Goal: Information Seeking & Learning: Find specific fact

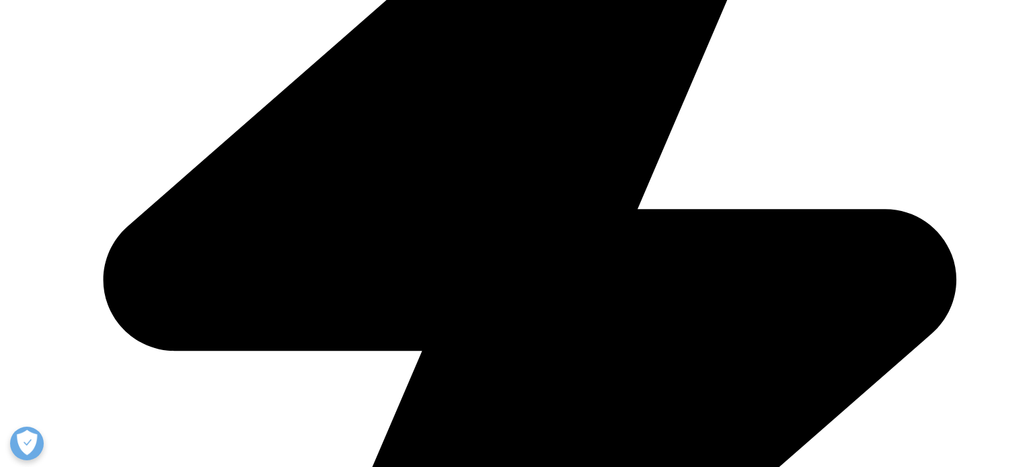
scroll to position [575, 0]
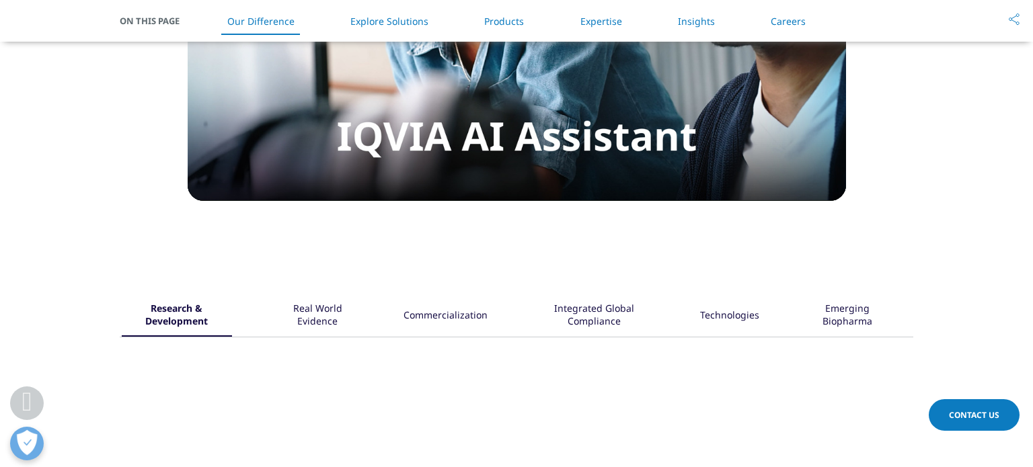
scroll to position [1406, 0]
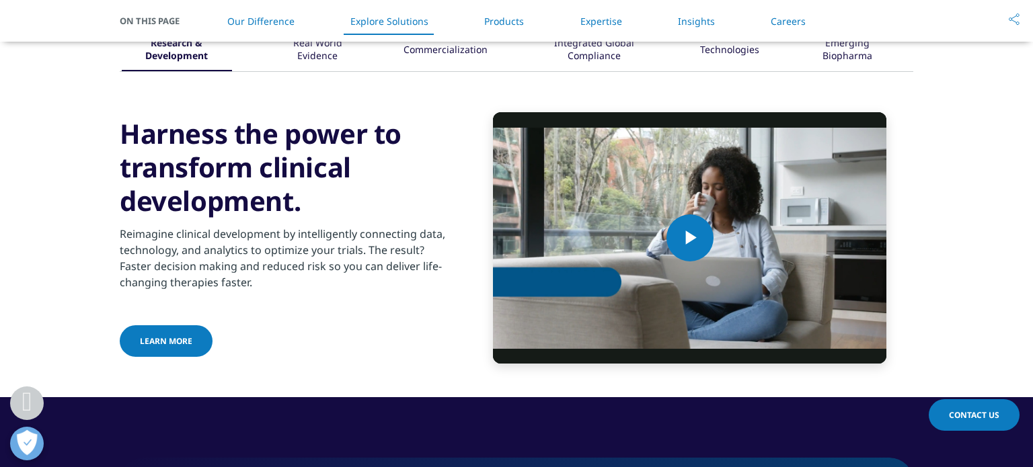
scroll to position [1666, 0]
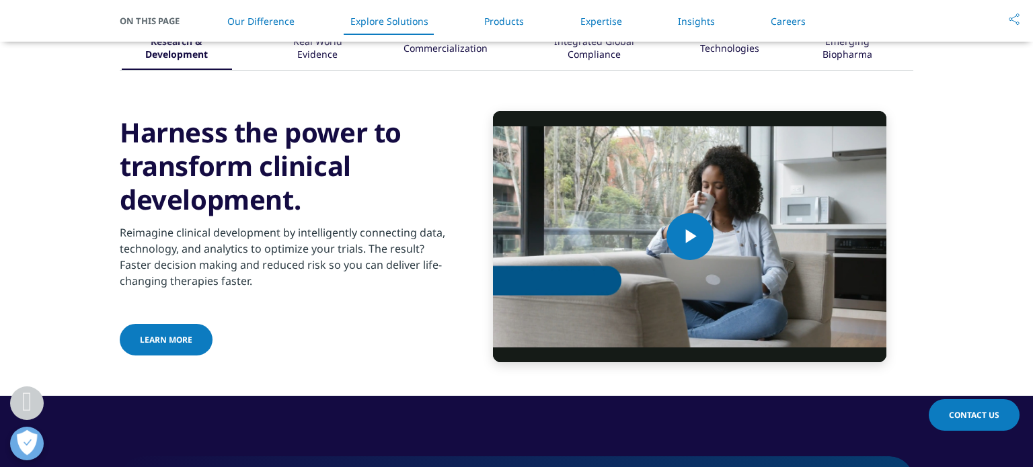
click at [434, 246] on div "Reimagine clinical development by intelligently connecting data, technology, an…" at bounding box center [283, 256] width 326 height 81
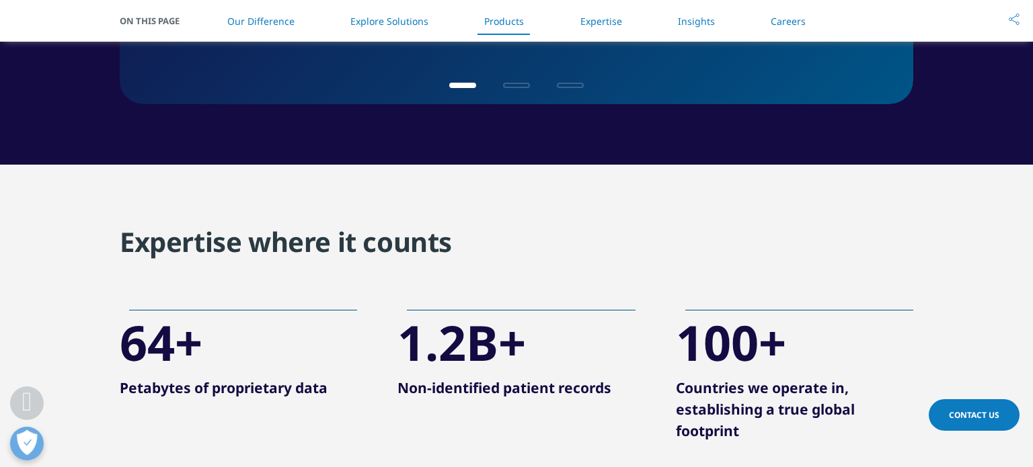
scroll to position [2390, 0]
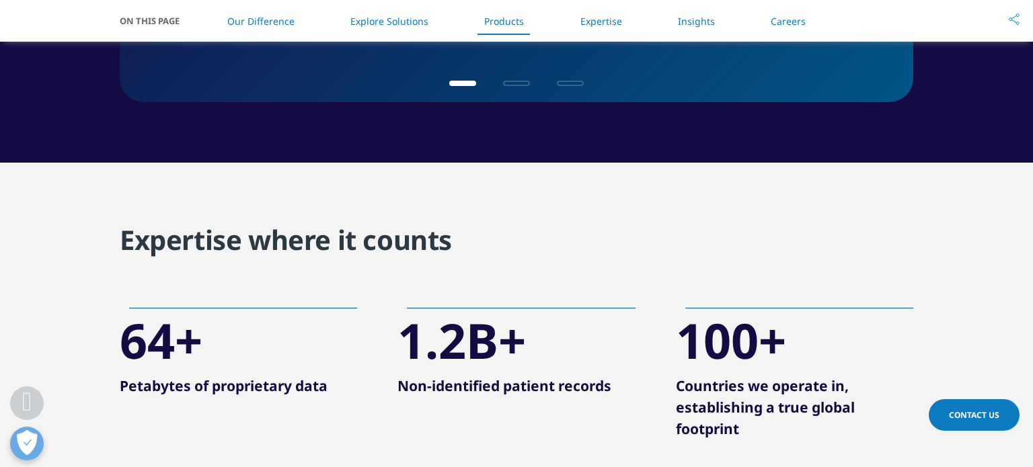
click at [477, 239] on section "Expertise where it counts 64+ Petabytes of proprietary data 1.2B+ Non-identifie…" at bounding box center [516, 361] width 1033 height 397
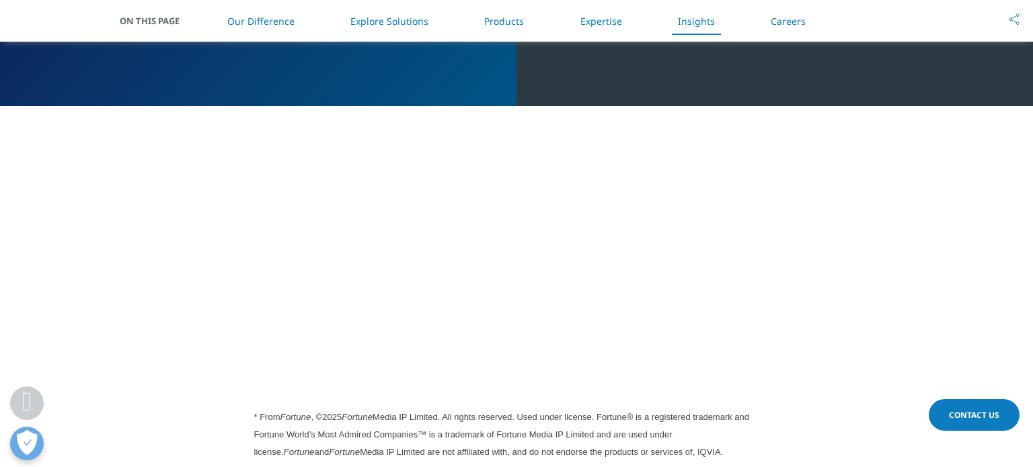
scroll to position [3813, 0]
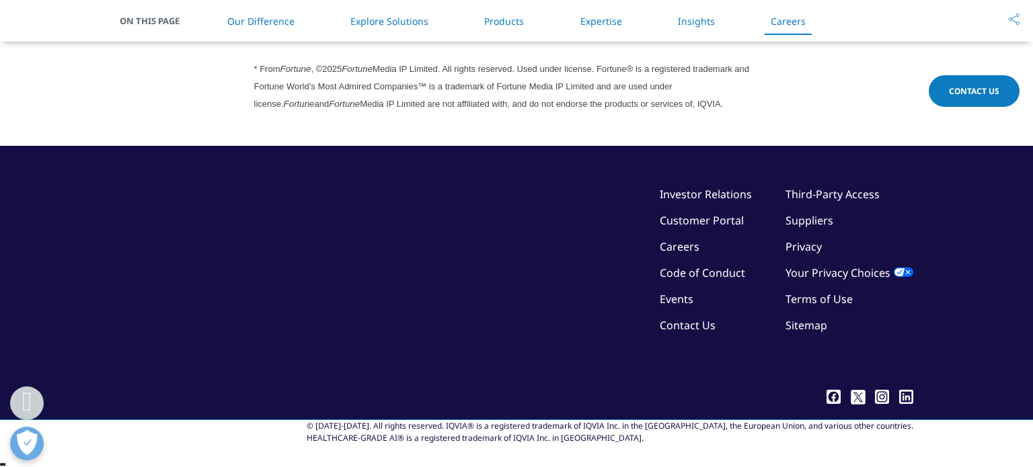
click at [477, 239] on div "©2025 IQVIA Inc, All Rights Reserved. Investor Relations Customer Portal Career…" at bounding box center [516, 285] width 793 height 198
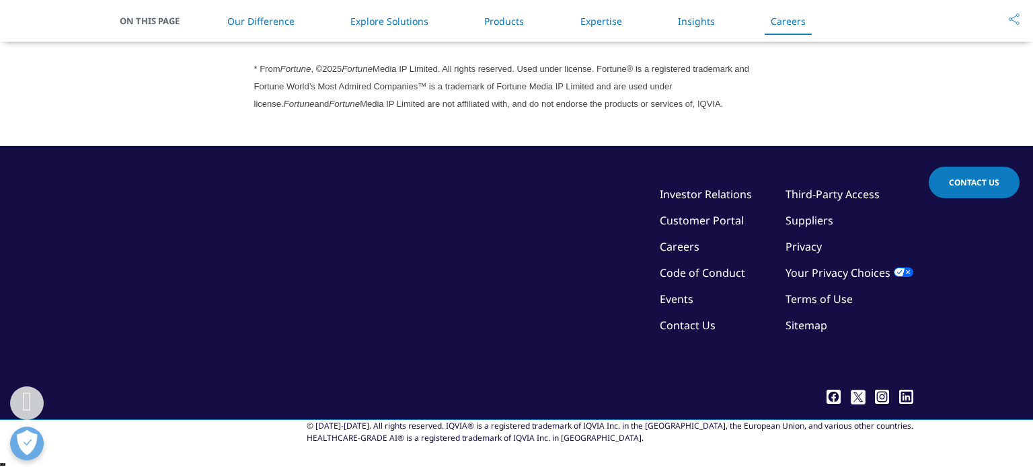
scroll to position [3710, 0]
click at [477, 239] on div "©2025 IQVIA Inc, All Rights Reserved. Investor Relations Customer Portal Career…" at bounding box center [516, 283] width 793 height 274
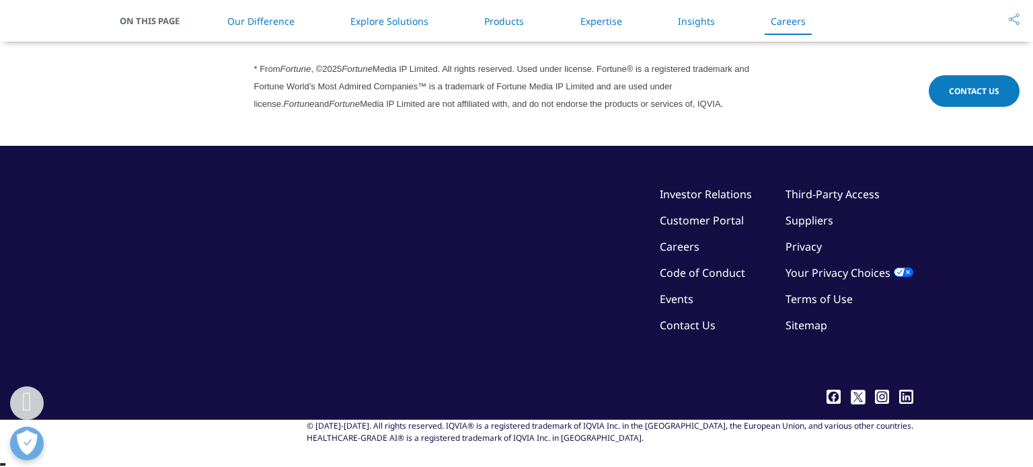
scroll to position [3813, 0]
click at [477, 239] on div "©2025 IQVIA Inc, All Rights Reserved. Investor Relations Customer Portal Career…" at bounding box center [516, 285] width 793 height 198
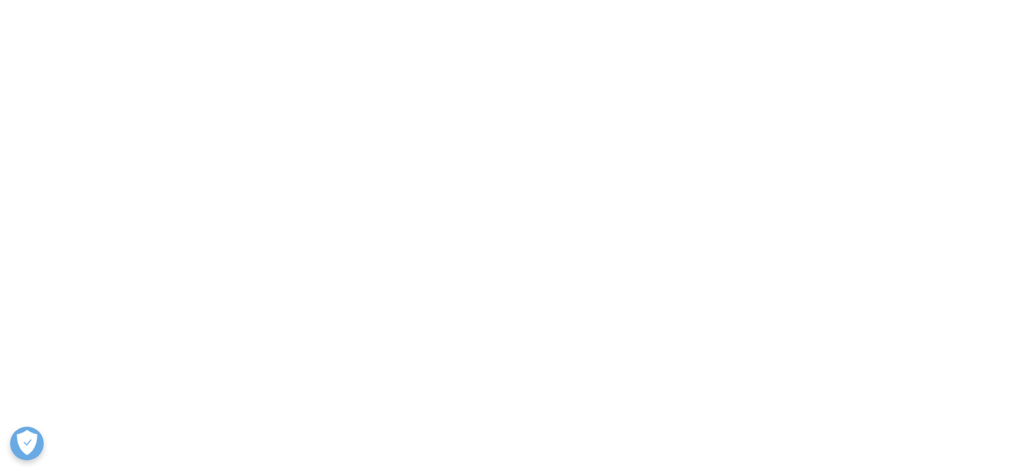
scroll to position [0, 0]
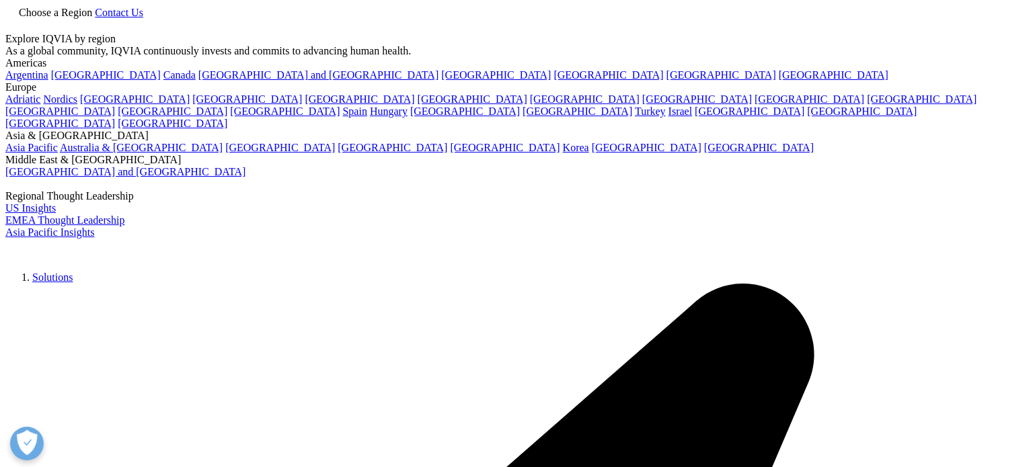
type input "Global RWD"
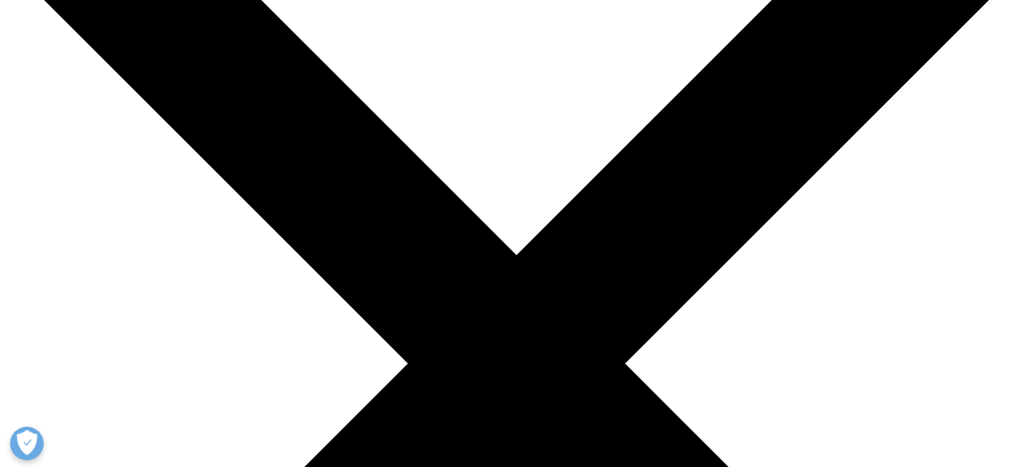
scroll to position [172, 0]
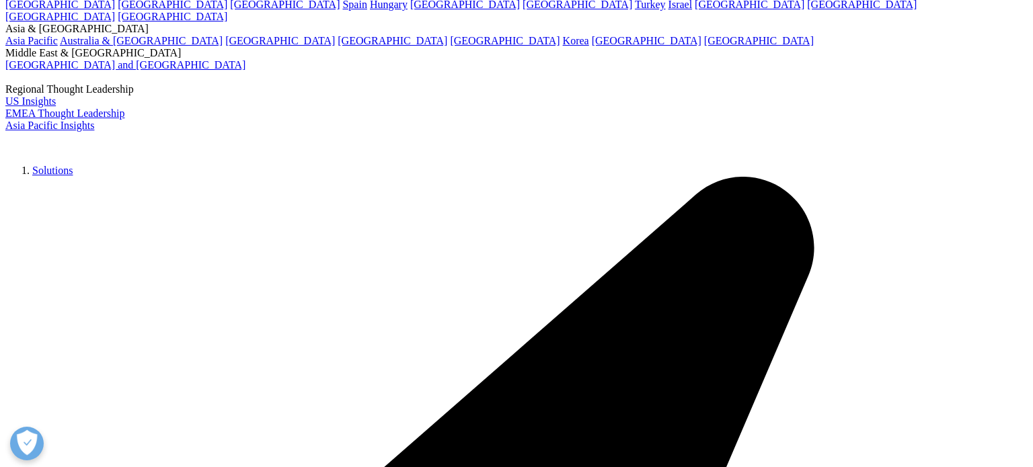
type input "Global RWD"
